Goal: Information Seeking & Learning: Understand process/instructions

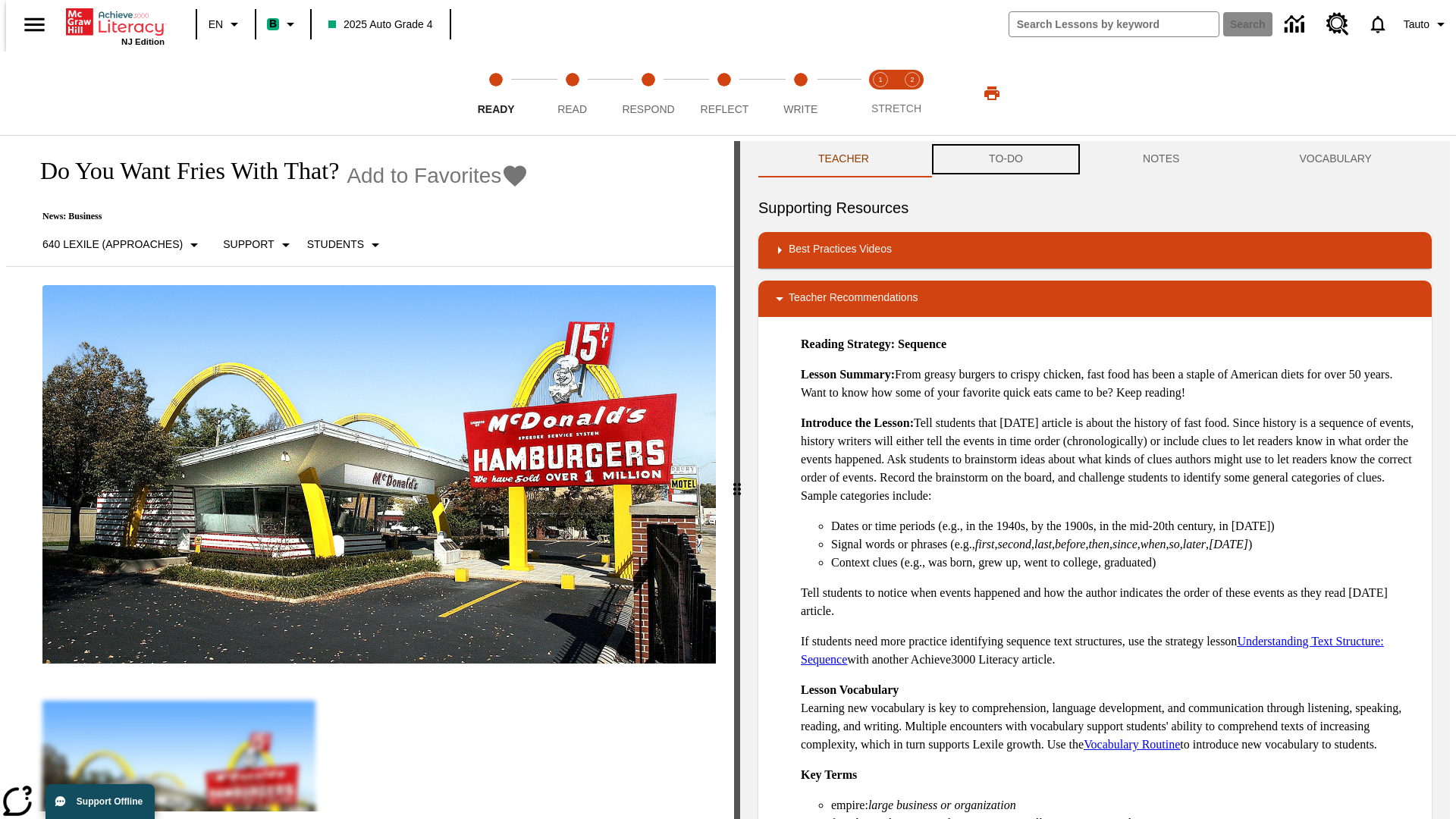
click at [1005, 159] on button "TO-DO" at bounding box center [1006, 159] width 154 height 36
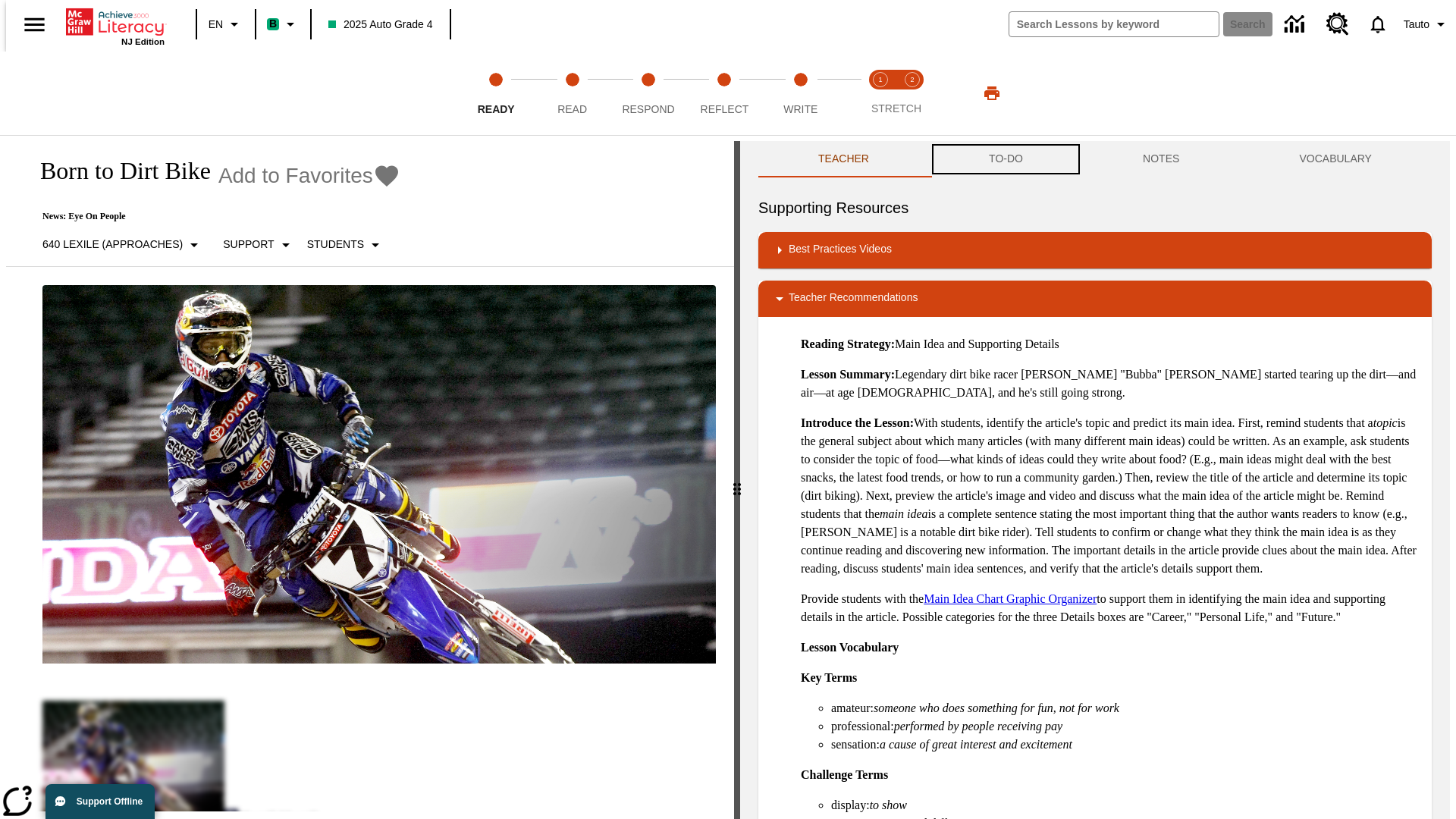
click at [1005, 159] on button "TO-DO" at bounding box center [1006, 159] width 154 height 36
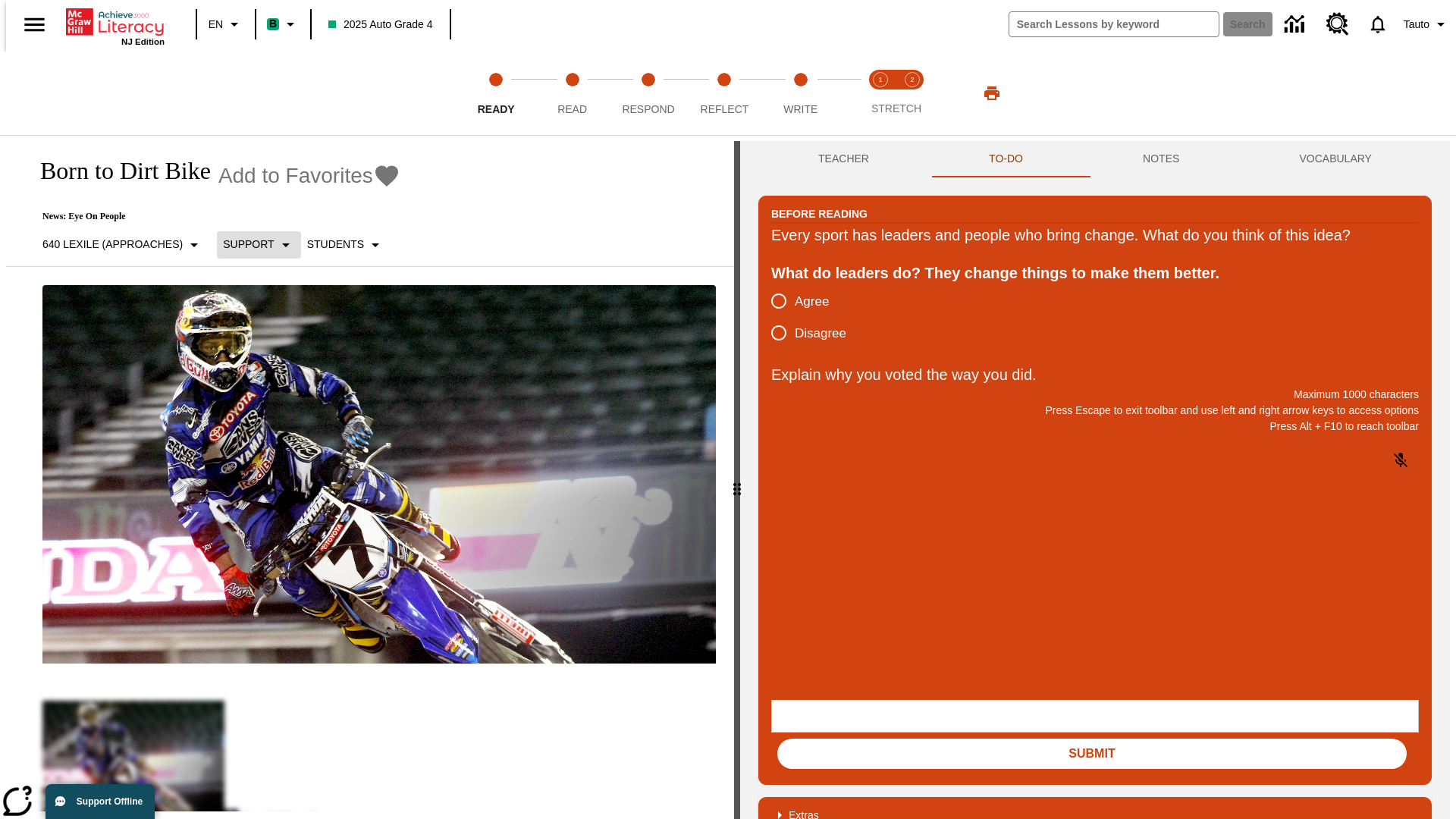
click at [252, 244] on p "Support" at bounding box center [248, 244] width 51 height 16
click at [268, 333] on p "Support" at bounding box center [268, 333] width 89 height 16
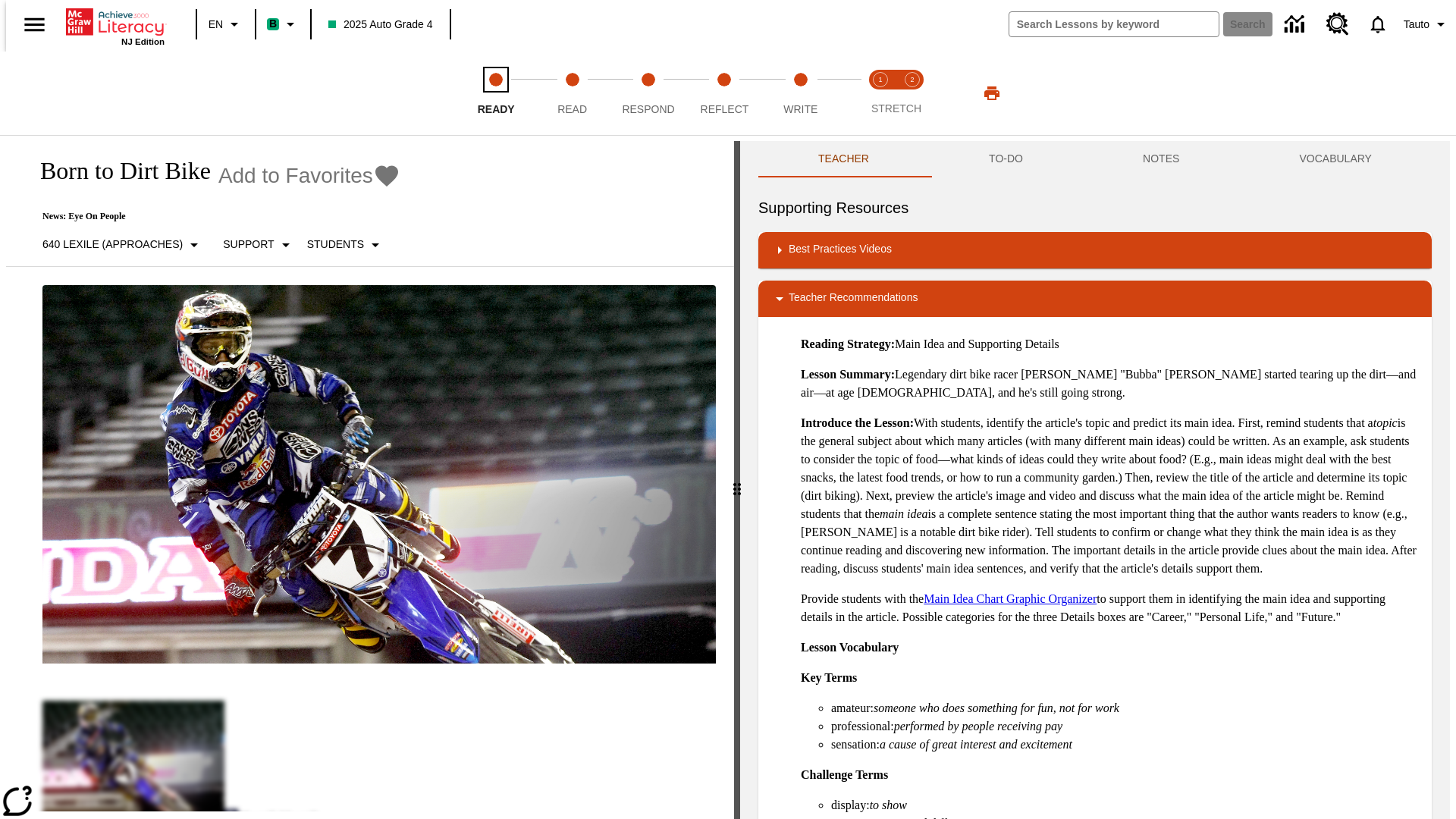
click at [496, 94] on span "Ready" at bounding box center [496, 103] width 37 height 27
click at [1005, 159] on button "TO-DO" at bounding box center [1006, 159] width 154 height 36
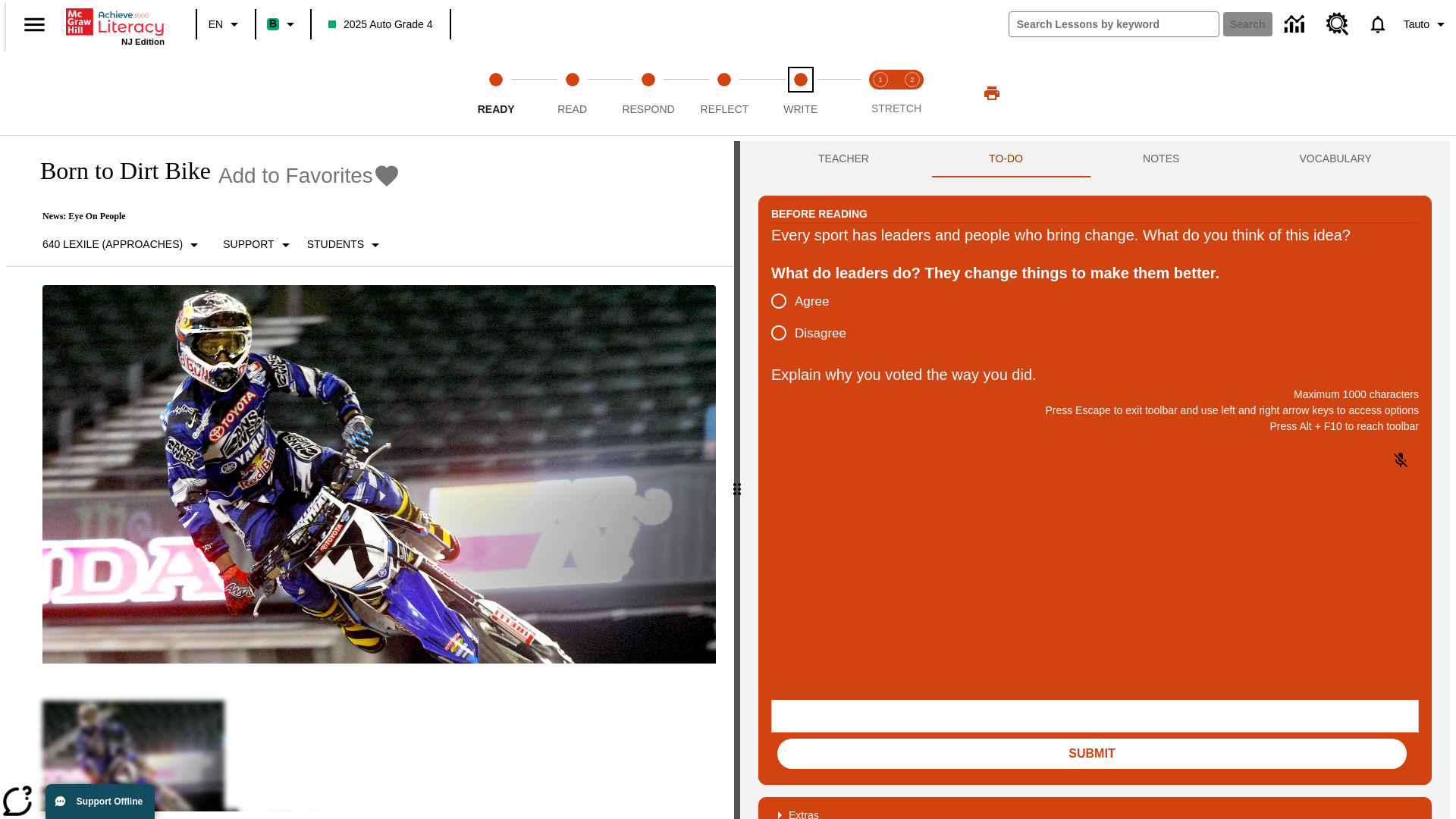
click at [800, 94] on span "Write" at bounding box center [800, 103] width 34 height 27
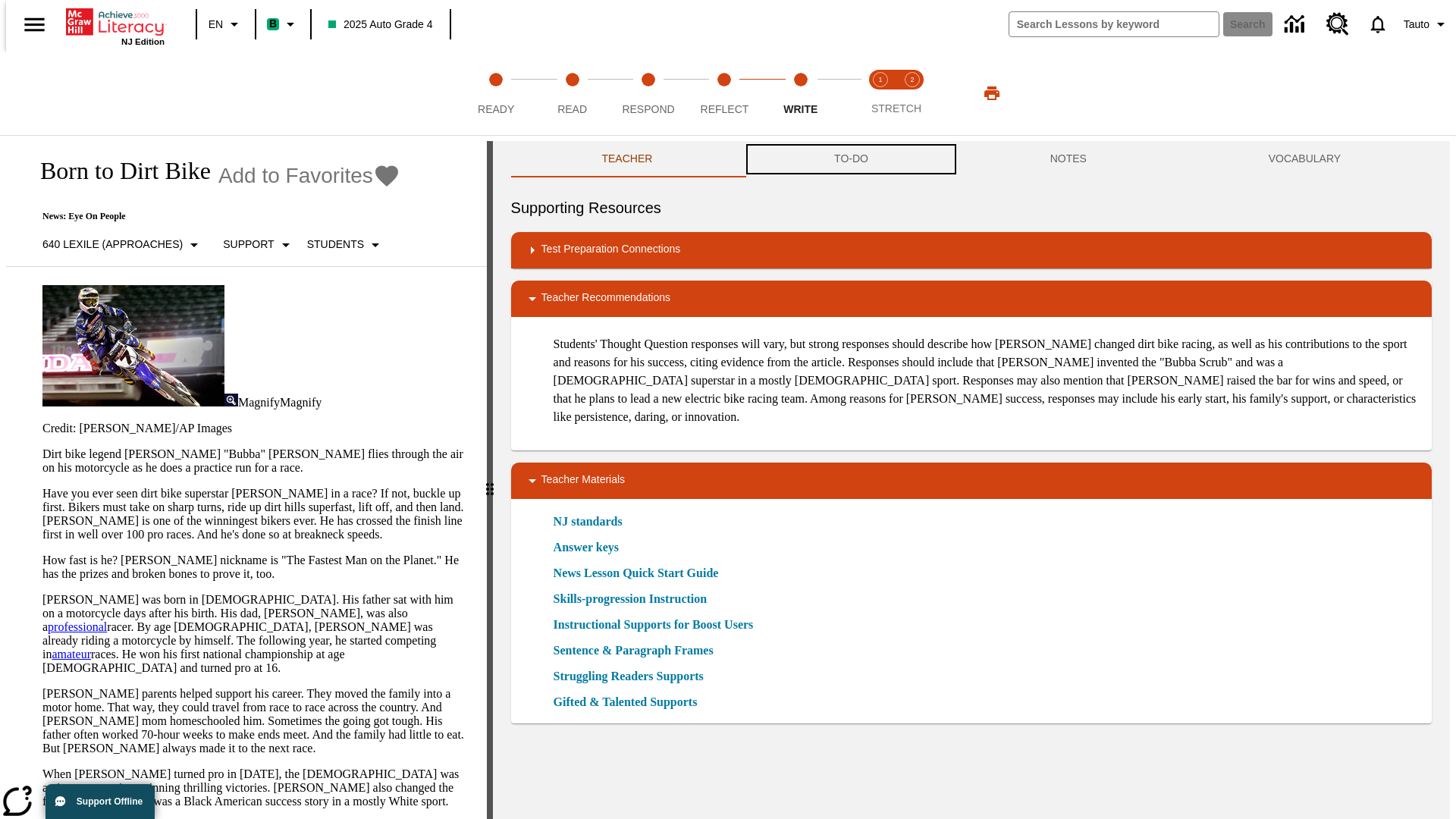
scroll to position [1, 0]
